Goal: Transaction & Acquisition: Book appointment/travel/reservation

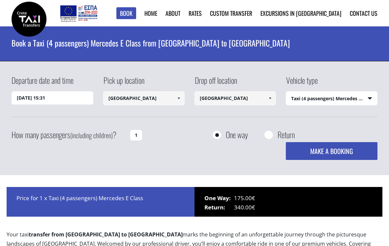
select select "540"
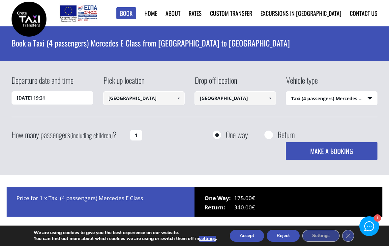
click at [54, 101] on input "[DATE] 19:31" at bounding box center [52, 97] width 81 height 13
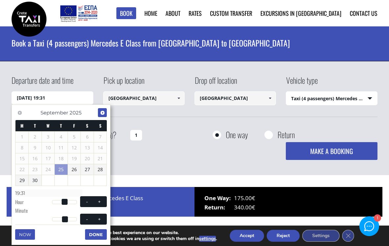
click at [103, 113] on span "Next" at bounding box center [102, 112] width 5 height 5
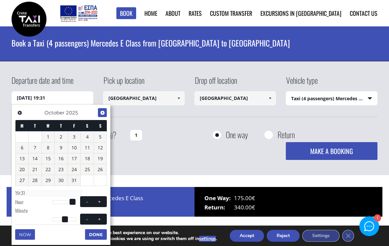
click at [99, 114] on link "Next" at bounding box center [102, 112] width 9 height 9
click at [99, 113] on link "Next" at bounding box center [102, 112] width 9 height 9
click at [98, 115] on link "Next" at bounding box center [102, 112] width 9 height 9
click at [94, 117] on div "Previous Next January 2026" at bounding box center [61, 113] width 92 height 14
click at [99, 114] on link "Next" at bounding box center [102, 112] width 9 height 9
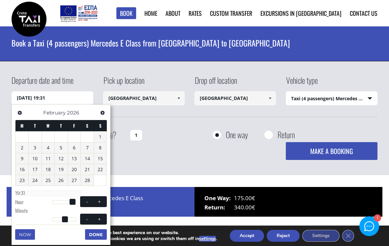
click at [99, 114] on link "Next" at bounding box center [102, 112] width 9 height 9
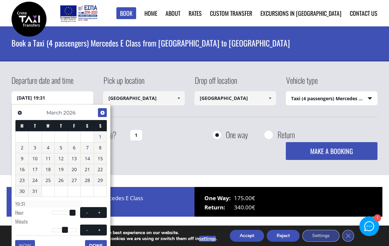
click at [99, 114] on link "Next" at bounding box center [102, 112] width 9 height 9
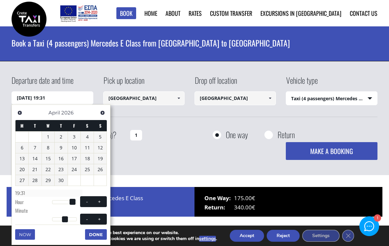
click at [99, 113] on link "Next" at bounding box center [102, 112] width 9 height 9
click at [64, 158] on link "14" at bounding box center [61, 158] width 13 height 11
click at [63, 200] on div at bounding box center [64, 202] width 25 height 4
type input "14/05/2026 10:00"
type input "10:00"
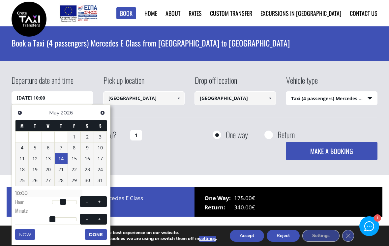
click at [97, 203] on button "+" at bounding box center [100, 201] width 12 height 6
type input "14/05/2026 11:00"
type input "11:00"
click at [95, 234] on button "Done" at bounding box center [96, 234] width 22 height 11
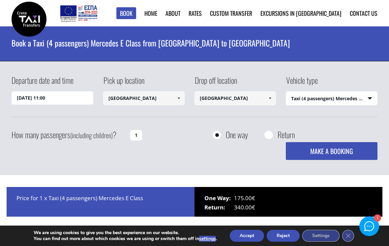
click at [137, 134] on input "1" at bounding box center [136, 135] width 12 height 11
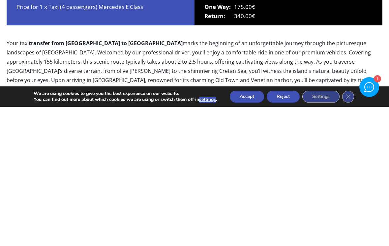
scroll to position [52, 0]
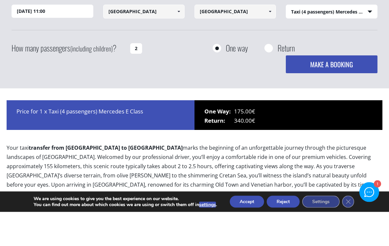
type input "2"
click at [336, 90] on button "MAKE A BOOKING" at bounding box center [331, 99] width 91 height 18
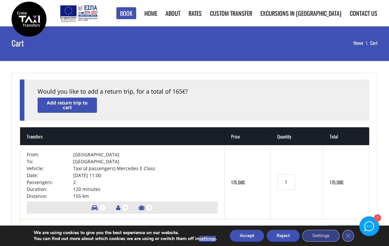
click at [0, 0] on link "Faq" at bounding box center [0, 0] width 0 height 0
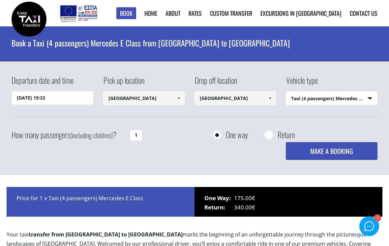
select select "540"
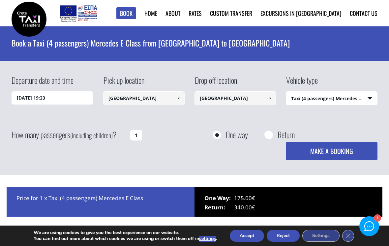
click at [177, 99] on span at bounding box center [178, 98] width 5 height 5
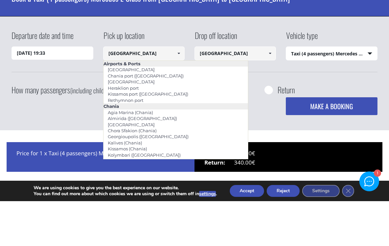
click at [131, 128] on link "Heraklion port" at bounding box center [123, 132] width 40 height 9
type input "Heraklion port"
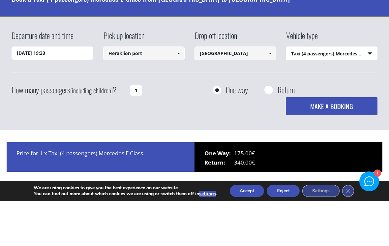
click at [264, 91] on input "[GEOGRAPHIC_DATA]" at bounding box center [234, 98] width 81 height 14
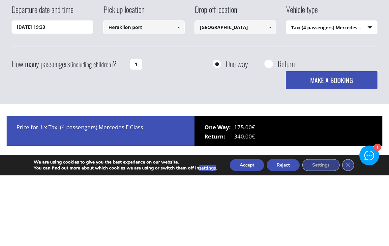
click at [337, 142] on button "MAKE A BOOKING" at bounding box center [331, 151] width 91 height 18
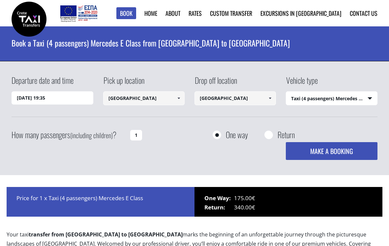
select select "540"
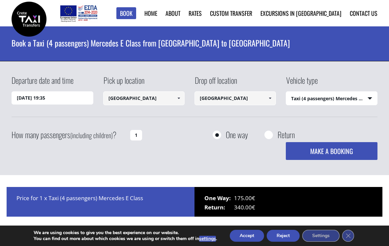
click at [0, 0] on link "Crete Taxi Transfers" at bounding box center [0, 0] width 0 height 0
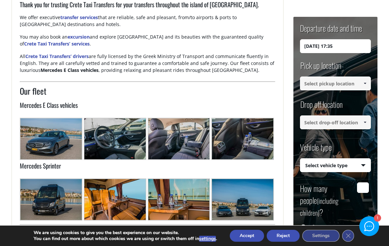
click at [332, 47] on input "[DATE] 17:35" at bounding box center [335, 46] width 71 height 14
click at [348, 53] on input "25/09/2025 17:35" at bounding box center [335, 46] width 71 height 14
click at [325, 48] on input "25/09/2025 17:35" at bounding box center [335, 46] width 71 height 14
click at [248, 94] on h2 "Our fleet" at bounding box center [147, 93] width 255 height 16
click at [312, 46] on input "25/09/2025 17:35" at bounding box center [335, 46] width 71 height 14
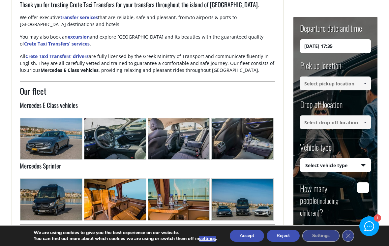
click at [331, 45] on input "25/09/2025 17:35" at bounding box center [335, 46] width 71 height 14
click at [344, 47] on input "14/5/2026 17:35" at bounding box center [335, 46] width 71 height 14
click at [364, 83] on span at bounding box center [364, 83] width 5 height 5
type input "14/05/2026 11:00"
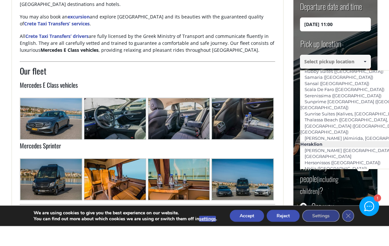
scroll to position [497, 0]
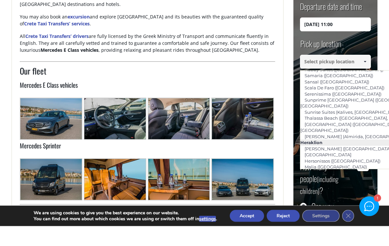
click at [254, 85] on h2 "Our fleet" at bounding box center [147, 93] width 255 height 16
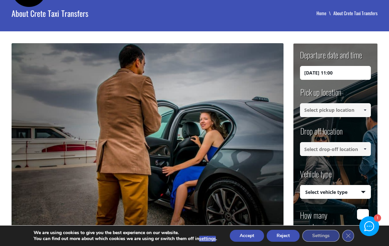
scroll to position [0, 0]
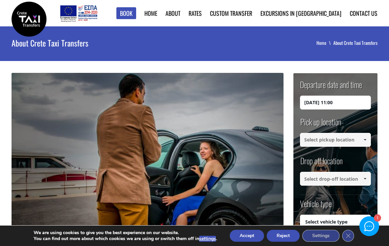
click at [0, 0] on link "to [GEOGRAPHIC_DATA]" at bounding box center [0, 0] width 0 height 0
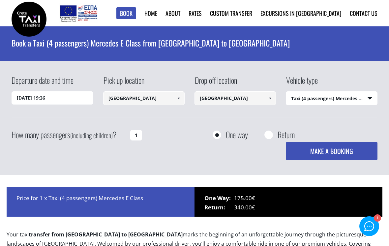
select select "540"
click at [179, 102] on link at bounding box center [178, 98] width 11 height 14
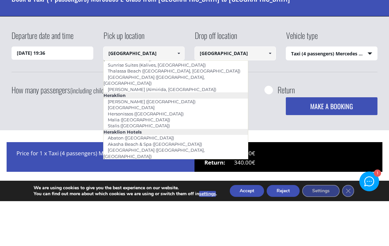
scroll to position [533, 0]
click at [151, 240] on link "Aquila Atlantis ([GEOGRAPHIC_DATA])" at bounding box center [148, 244] width 91 height 9
type input "Aquila Atlantis ([GEOGRAPHIC_DATA])"
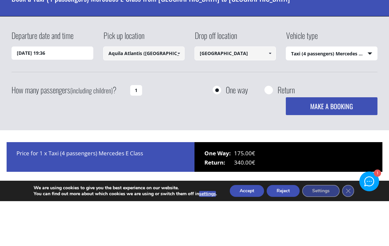
click at [265, 91] on link at bounding box center [270, 98] width 11 height 14
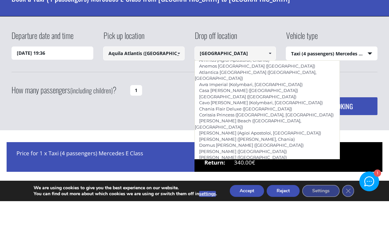
scroll to position [150, 0]
type input "[GEOGRAPHIC_DATA]"
